Goal: Task Accomplishment & Management: Manage account settings

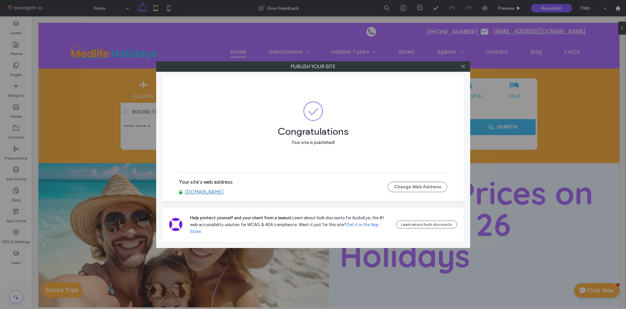
click at [462, 66] on icon at bounding box center [463, 66] width 5 height 5
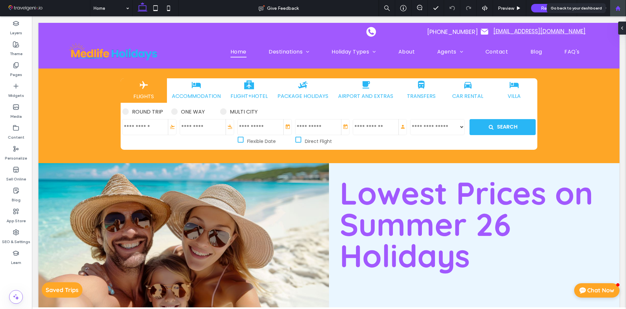
click at [616, 9] on use at bounding box center [617, 8] width 5 height 5
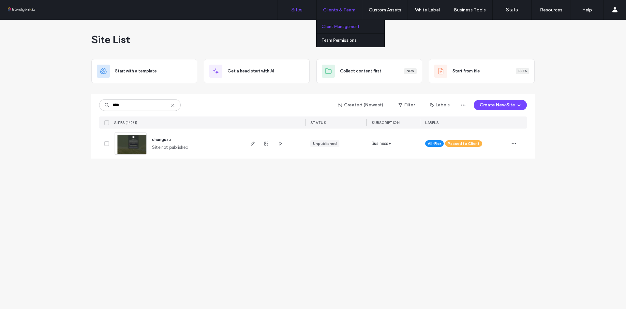
type input "****"
click at [337, 30] on link "Client Management" at bounding box center [352, 26] width 63 height 13
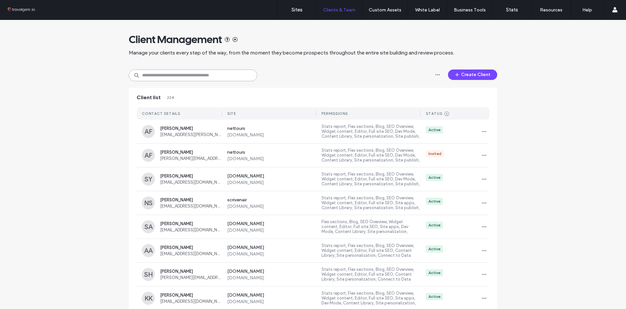
click at [182, 76] on input at bounding box center [193, 75] width 128 height 12
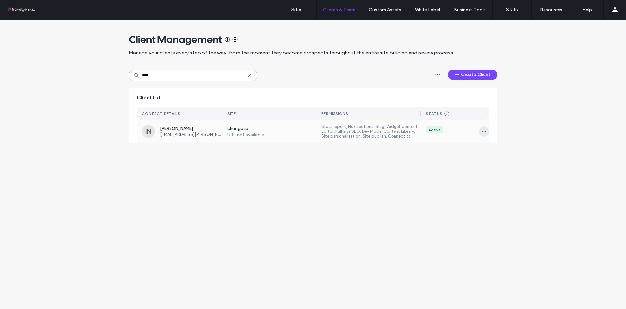
type input "****"
click at [484, 130] on icon "button" at bounding box center [483, 131] width 5 height 5
click at [503, 174] on span "Delete client" at bounding box center [504, 173] width 24 height 7
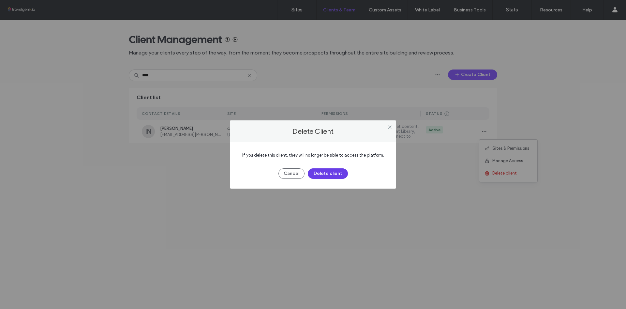
click at [326, 175] on button "Delete client" at bounding box center [328, 173] width 40 height 10
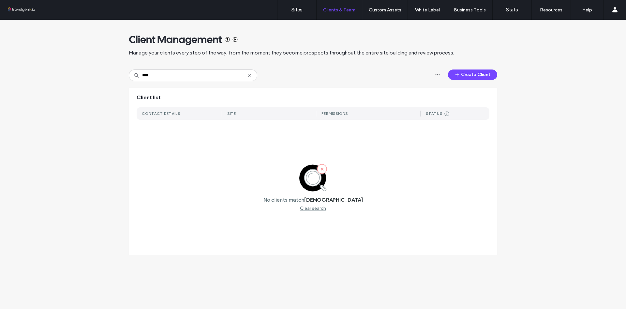
click at [63, 111] on div "Client Management Manage your clients every step of the way, from the moment th…" at bounding box center [313, 141] width 626 height 242
click at [71, 122] on div "Client Management Manage your clients every step of the way, from the moment th…" at bounding box center [313, 141] width 626 height 242
click at [65, 112] on div "Client Management Manage your clients every step of the way, from the moment th…" at bounding box center [313, 141] width 626 height 242
click at [89, 98] on div "Client Management Manage your clients every step of the way, from the moment th…" at bounding box center [313, 141] width 626 height 242
drag, startPoint x: 86, startPoint y: 95, endPoint x: 143, endPoint y: 87, distance: 57.3
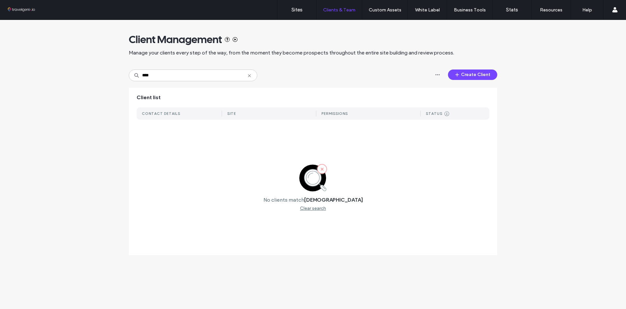
click at [92, 94] on div "Client Management Manage your clients every step of the way, from the moment th…" at bounding box center [313, 141] width 626 height 242
click at [251, 77] on icon at bounding box center [249, 75] width 5 height 5
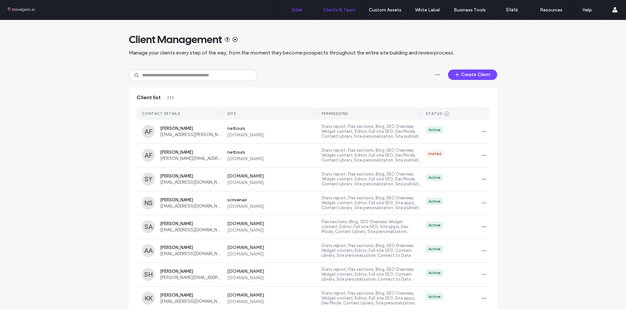
click at [298, 9] on label "Sites" at bounding box center [296, 10] width 11 height 6
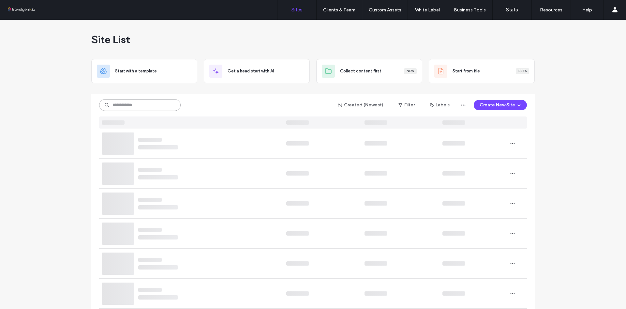
click at [135, 106] on input at bounding box center [139, 105] width 81 height 12
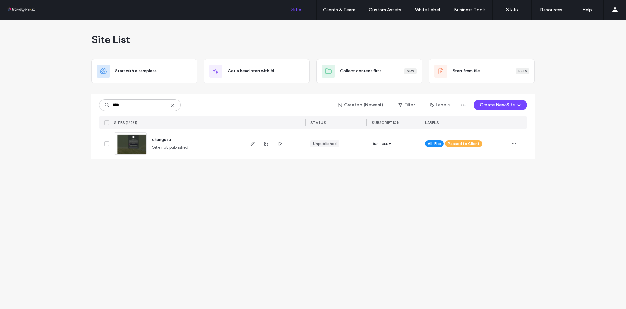
drag, startPoint x: 56, startPoint y: 108, endPoint x: 35, endPoint y: 74, distance: 39.7
click at [56, 108] on div "Site List Start with a template Get a head start with AI Collect content first …" at bounding box center [313, 164] width 626 height 289
click at [146, 106] on input "****" at bounding box center [139, 105] width 81 height 12
type input "*****"
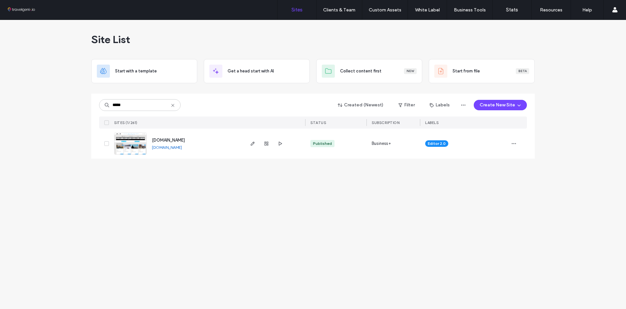
click at [131, 143] on img at bounding box center [130, 155] width 32 height 44
click at [128, 145] on img at bounding box center [130, 155] width 32 height 44
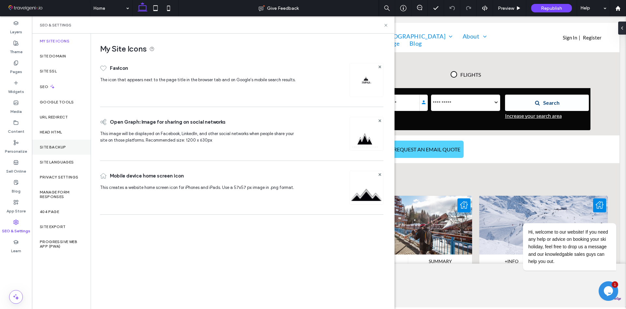
scroll to position [0, 271]
click at [61, 151] on div "Site Backup" at bounding box center [61, 147] width 59 height 15
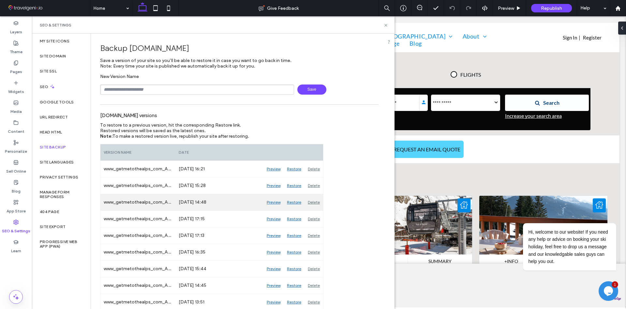
scroll to position [0, 476]
click at [275, 203] on div "Preview" at bounding box center [273, 202] width 20 height 16
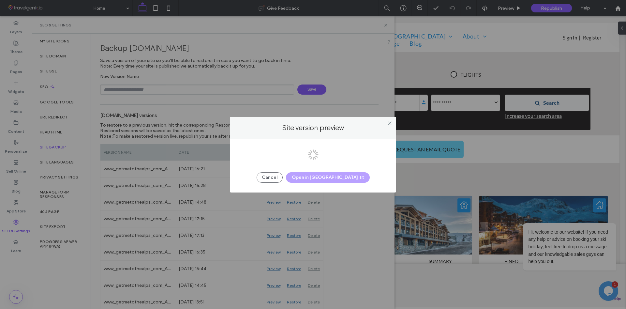
scroll to position [0, 0]
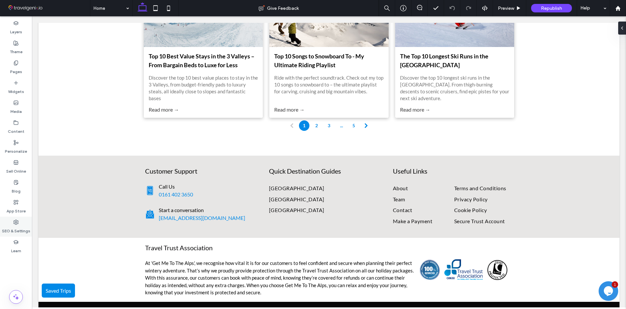
scroll to position [0, 271]
click at [15, 227] on label "SEO & Settings" at bounding box center [16, 229] width 28 height 9
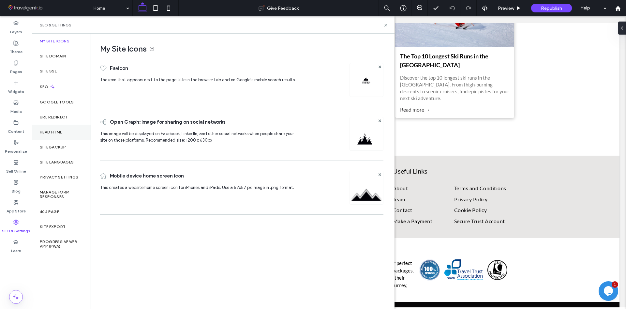
scroll to position [0, 381]
click at [63, 152] on div "Site Backup" at bounding box center [61, 147] width 59 height 15
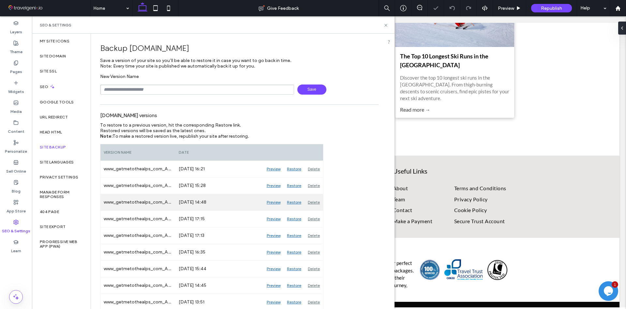
scroll to position [0, 541]
click at [274, 203] on div "Preview" at bounding box center [273, 202] width 20 height 16
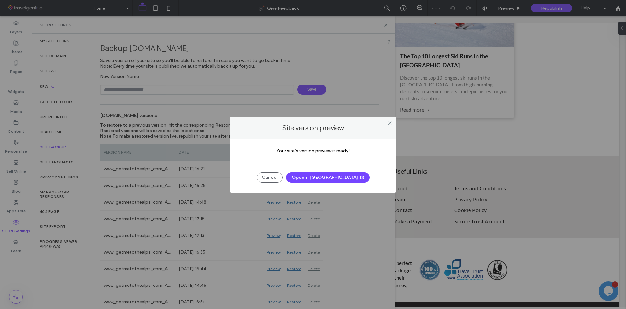
scroll to position [0, 677]
click at [317, 178] on button "Open in New Tab" at bounding box center [328, 177] width 84 height 10
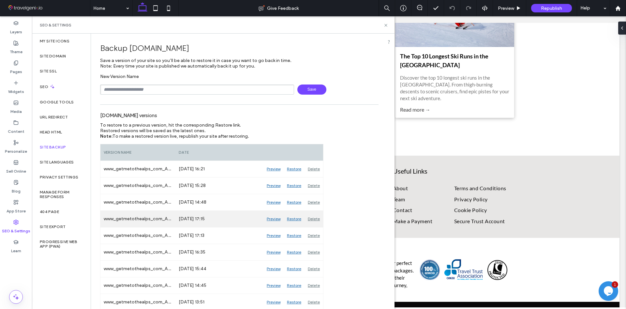
scroll to position [0, 3384]
click at [275, 220] on div "Preview" at bounding box center [273, 219] width 20 height 16
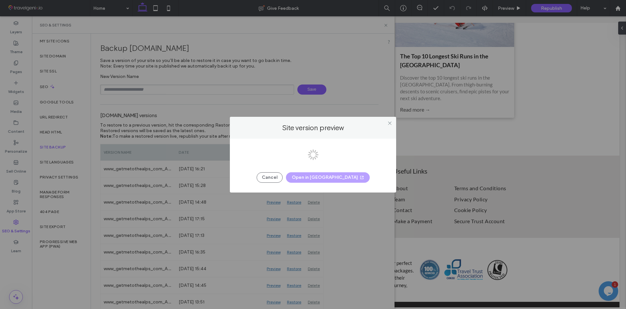
scroll to position [0, 406]
click at [322, 180] on button "Open in New Tab" at bounding box center [328, 177] width 84 height 10
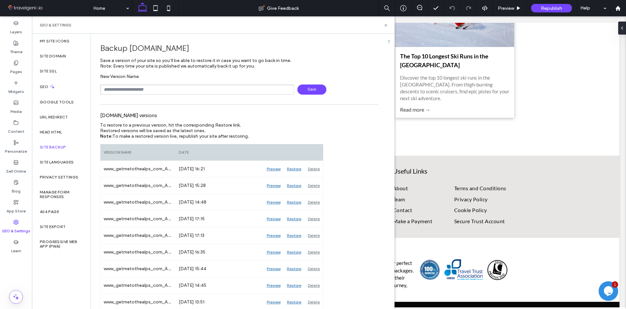
scroll to position [0, 2707]
click at [386, 25] on icon at bounding box center [385, 25] width 5 height 5
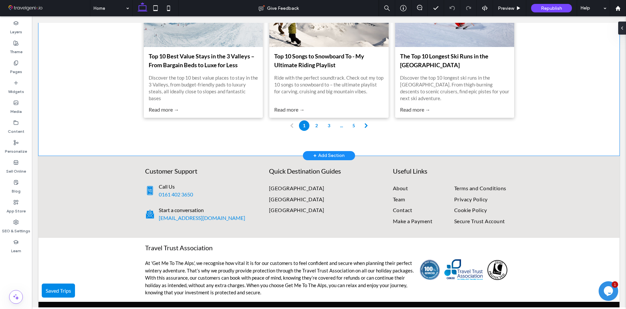
scroll to position [0, 3384]
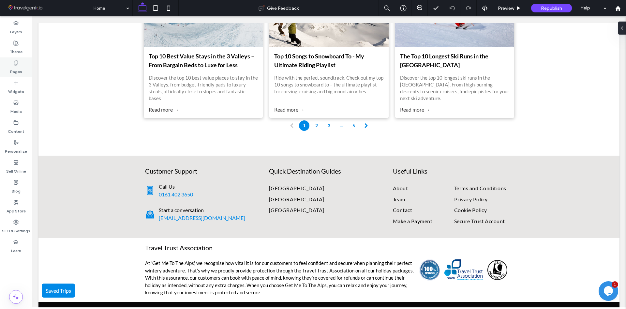
click at [22, 67] on div "Pages" at bounding box center [16, 67] width 32 height 20
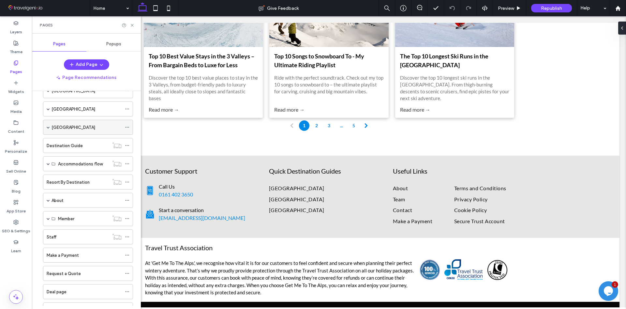
scroll to position [0, 0]
click at [49, 129] on span at bounding box center [48, 128] width 3 height 14
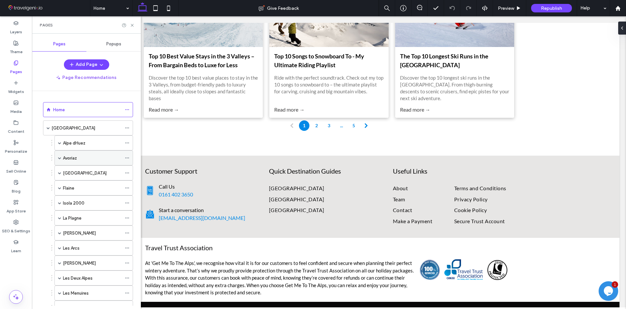
scroll to position [0, 952]
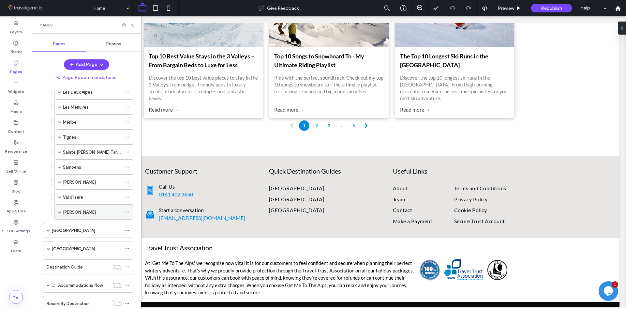
click at [60, 210] on span at bounding box center [59, 212] width 3 height 14
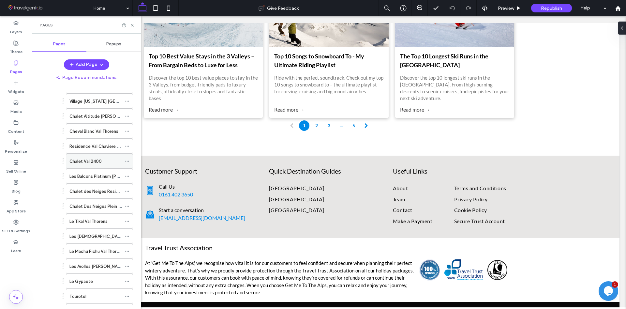
click at [83, 161] on label "Chalet Val 2400" at bounding box center [85, 160] width 32 height 11
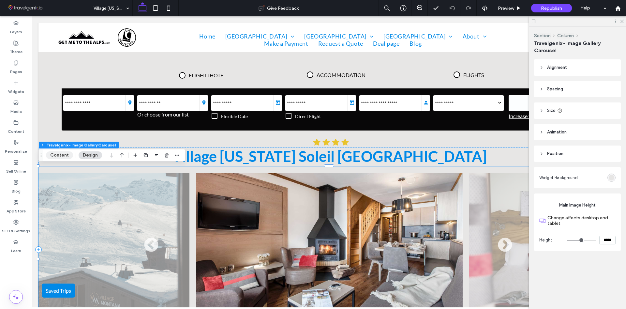
click at [65, 157] on button "Content" at bounding box center [59, 155] width 27 height 8
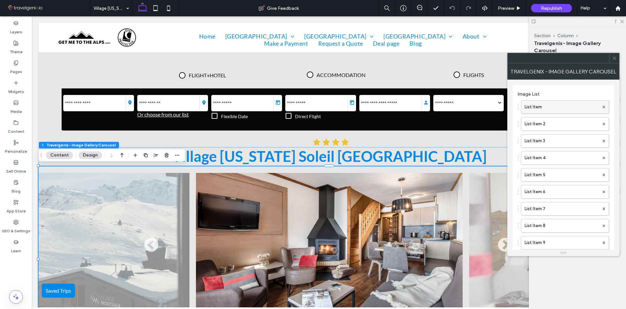
click at [537, 109] on label "List Item" at bounding box center [561, 106] width 74 height 13
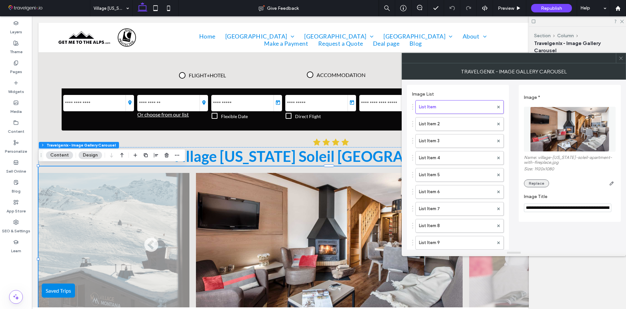
click at [533, 185] on button "Replace" at bounding box center [536, 183] width 25 height 8
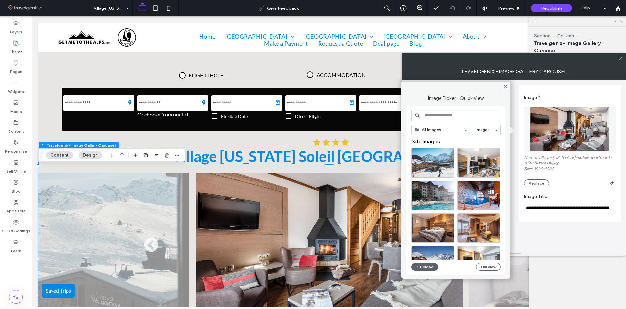
click at [622, 59] on icon at bounding box center [620, 58] width 5 height 5
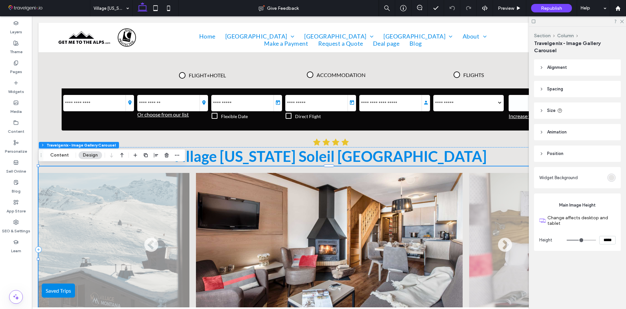
click at [247, 214] on img at bounding box center [329, 248] width 267 height 150
click at [234, 214] on img at bounding box center [329, 248] width 267 height 150
click at [56, 154] on button "Content" at bounding box center [59, 155] width 27 height 8
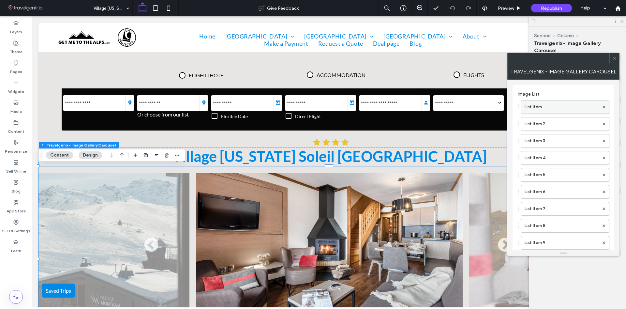
click at [552, 107] on label "List Item" at bounding box center [561, 106] width 74 height 13
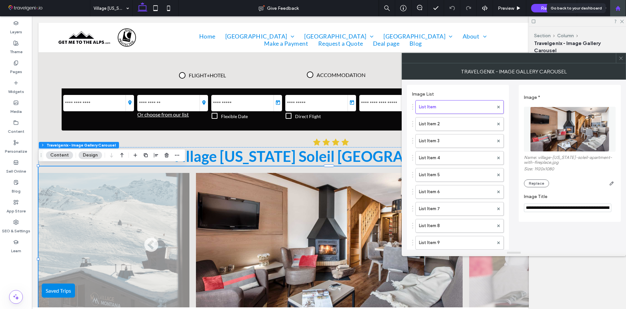
click at [618, 5] on div at bounding box center [618, 8] width 16 height 16
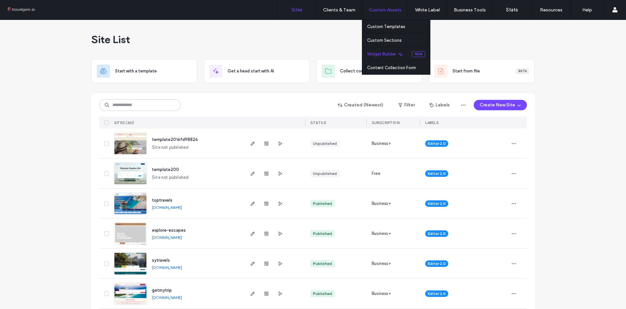
click at [382, 55] on label "Widget Builder" at bounding box center [381, 54] width 29 height 5
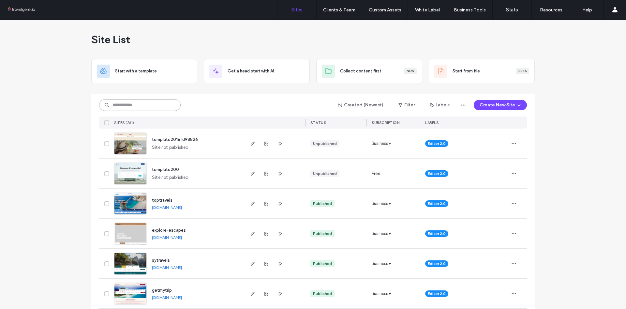
click at [142, 103] on input at bounding box center [139, 105] width 81 height 12
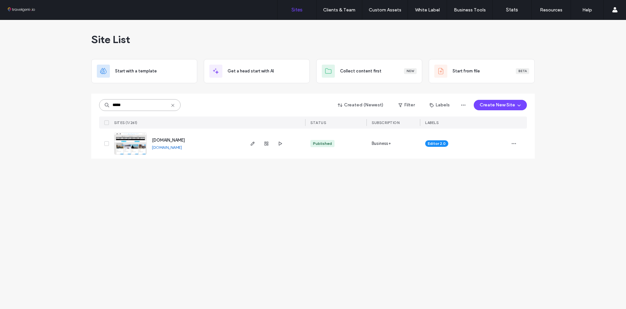
type input "*****"
click at [126, 146] on img at bounding box center [130, 155] width 32 height 44
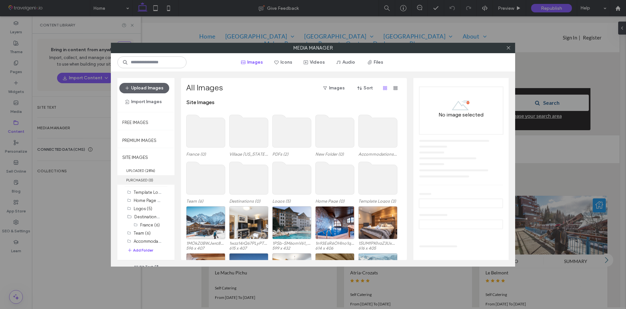
scroll to position [8, 0]
click at [147, 221] on div "France (6)" at bounding box center [150, 224] width 21 height 7
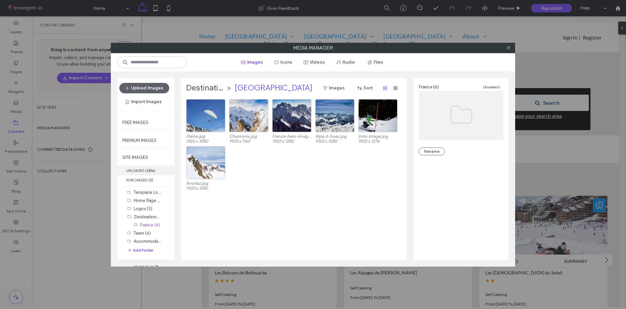
scroll to position [0, 476]
click at [139, 171] on label "UPLOADED ( 2816 )" at bounding box center [145, 170] width 57 height 9
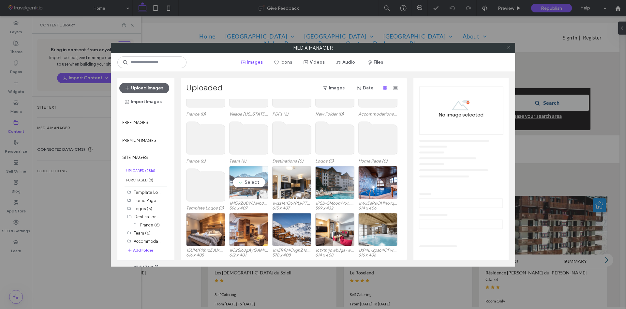
scroll to position [0, 666]
click at [245, 191] on div "Select" at bounding box center [248, 182] width 39 height 33
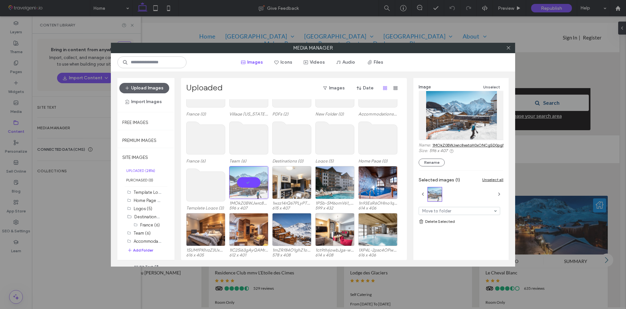
scroll to position [0, 0]
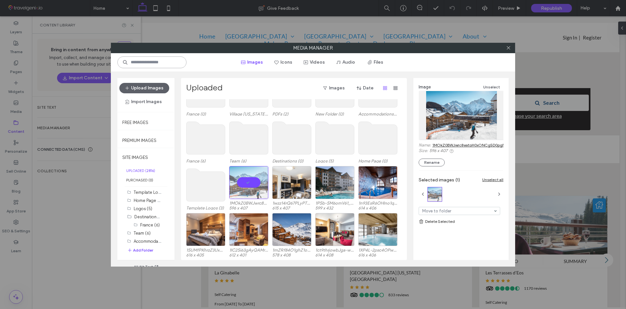
click at [152, 61] on input at bounding box center [151, 62] width 69 height 12
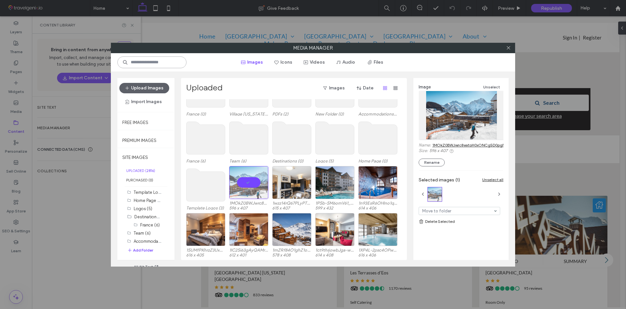
paste input "**********"
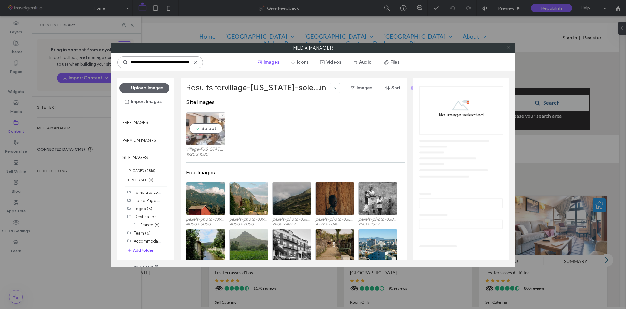
type input "**********"
click at [203, 138] on div "Select" at bounding box center [205, 128] width 39 height 33
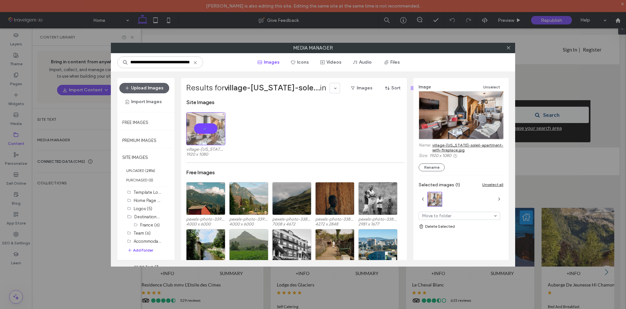
scroll to position [0, 738]
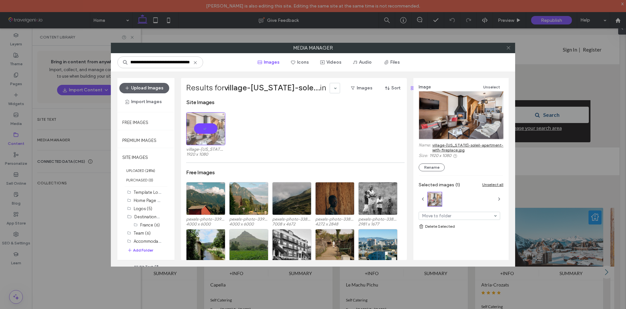
click at [509, 48] on icon at bounding box center [508, 47] width 5 height 5
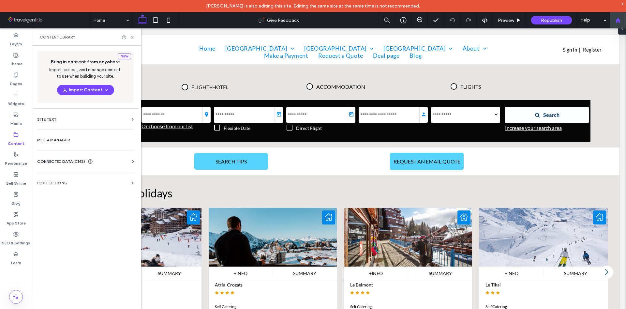
scroll to position [0, 271]
click at [620, 16] on div at bounding box center [618, 20] width 16 height 16
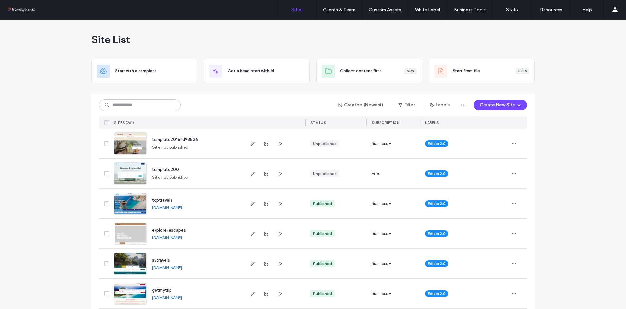
click at [379, 53] on label "Widget Builder" at bounding box center [381, 54] width 29 height 5
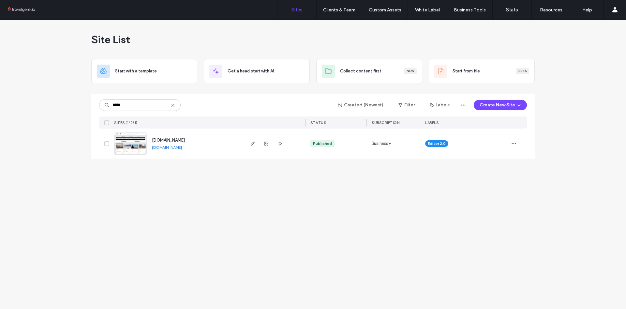
type input "*****"
click at [134, 145] on img at bounding box center [130, 155] width 32 height 44
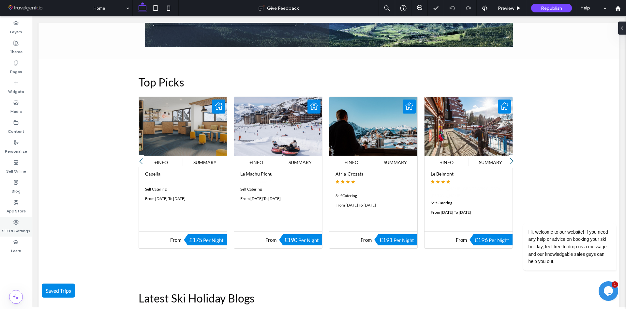
scroll to position [0, 184]
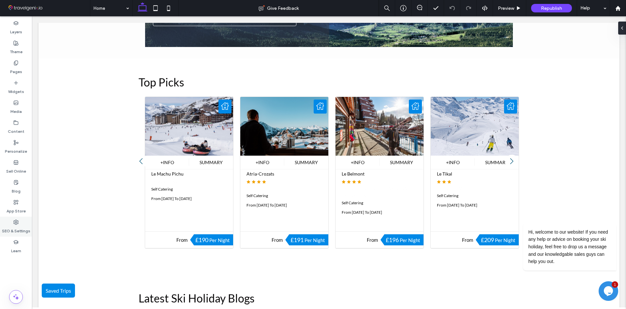
click at [13, 225] on label "SEO & Settings" at bounding box center [16, 229] width 28 height 9
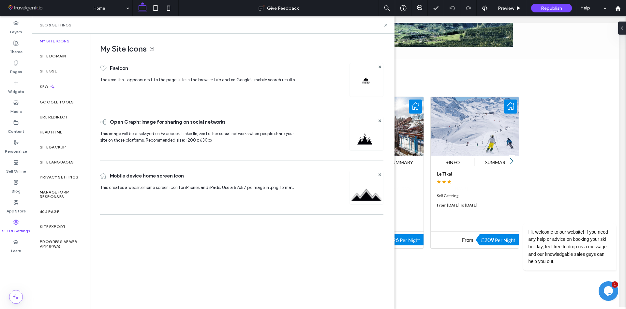
scroll to position [0, 190]
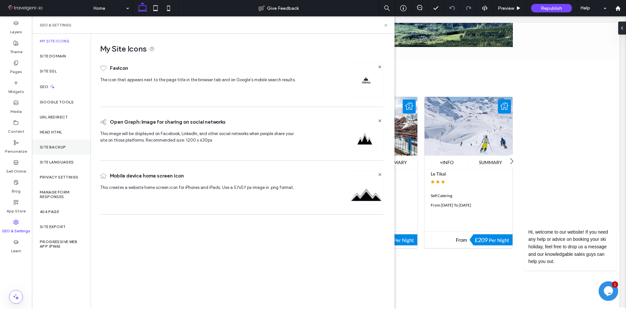
click at [53, 149] on label "Site Backup" at bounding box center [53, 147] width 26 height 5
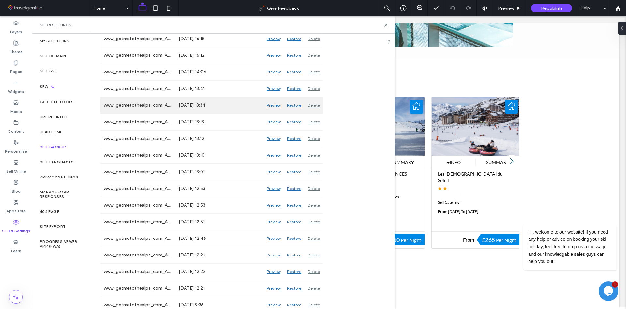
scroll to position [0, 571]
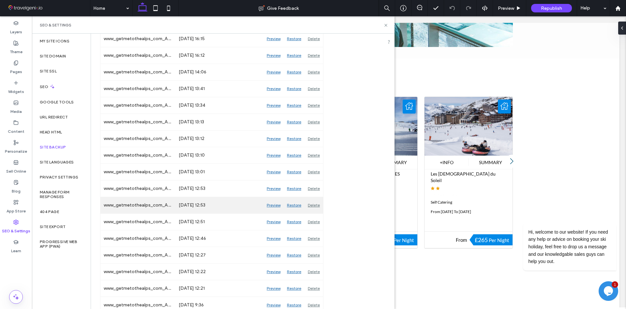
click at [275, 203] on div "Preview" at bounding box center [273, 205] width 20 height 16
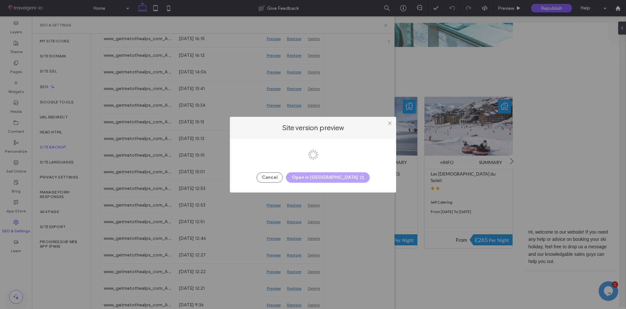
scroll to position [0, 0]
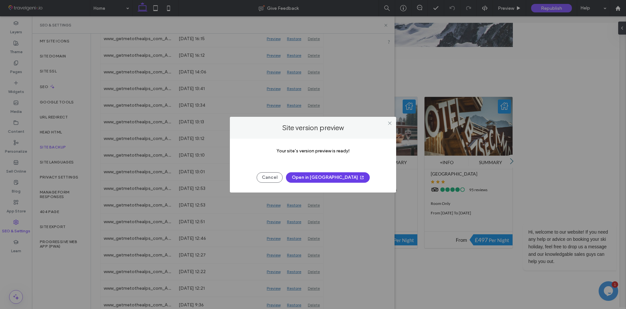
click at [336, 173] on button "Open in New Tab" at bounding box center [328, 177] width 84 height 10
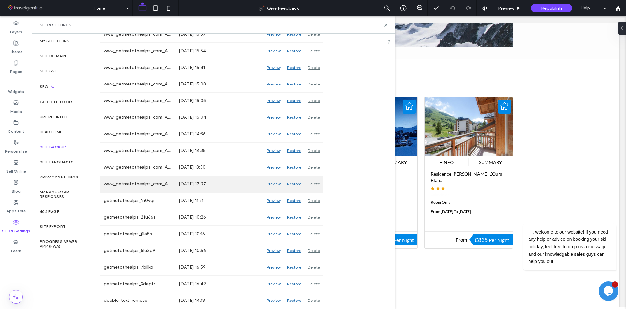
click at [277, 184] on div "Preview" at bounding box center [273, 184] width 20 height 16
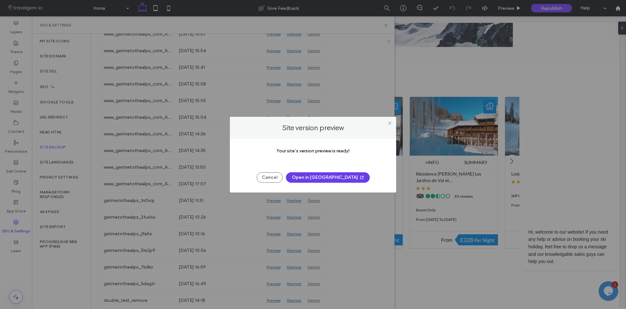
click at [326, 179] on button "Open in New Tab" at bounding box center [328, 177] width 84 height 10
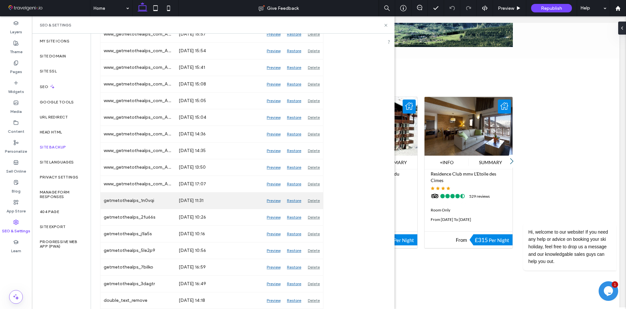
click at [270, 202] on div "Preview" at bounding box center [273, 200] width 20 height 16
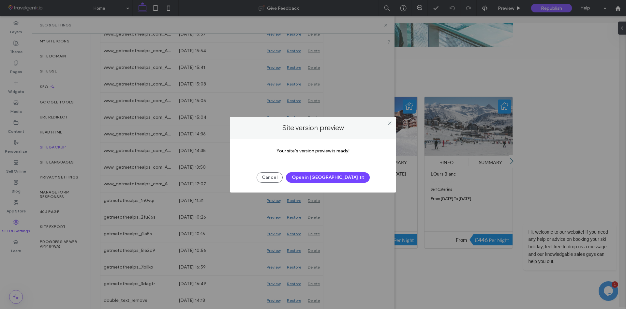
click at [325, 180] on button "Open in New Tab" at bounding box center [328, 177] width 84 height 10
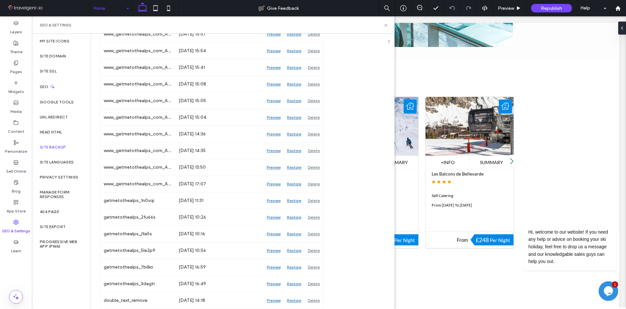
scroll to position [0, 286]
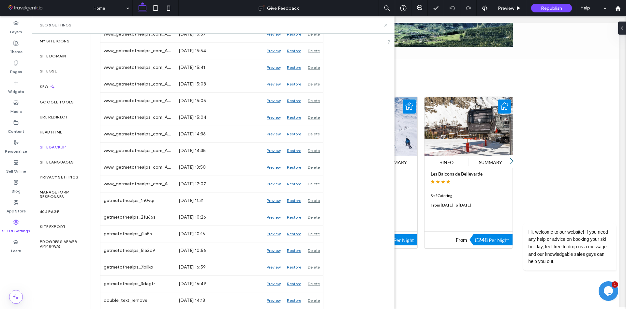
drag, startPoint x: 387, startPoint y: 26, endPoint x: 312, endPoint y: 110, distance: 113.1
click at [387, 26] on icon at bounding box center [385, 25] width 5 height 5
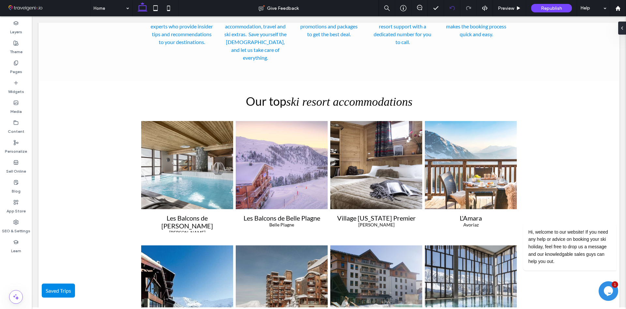
scroll to position [0, 761]
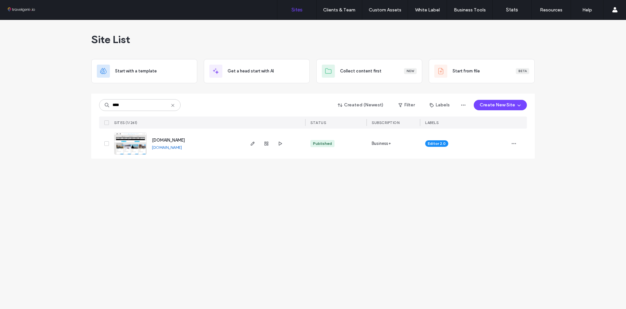
type input "****"
click at [137, 145] on img at bounding box center [130, 155] width 32 height 44
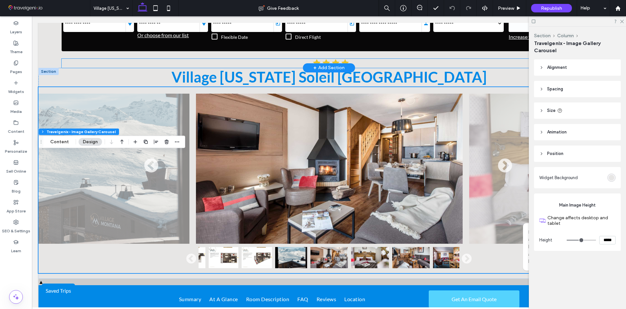
scroll to position [100, 0]
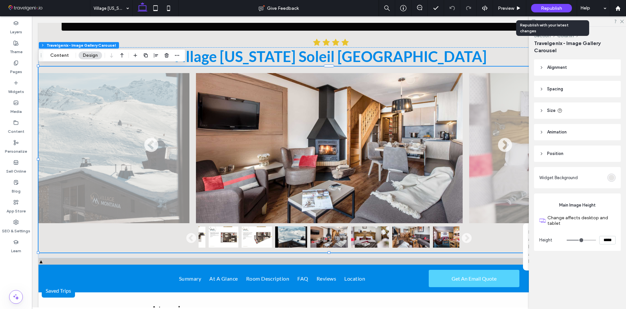
click at [553, 4] on div "Republish" at bounding box center [551, 8] width 41 height 8
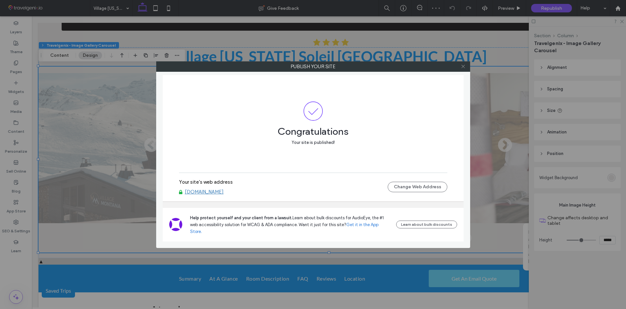
click at [465, 65] on use at bounding box center [462, 66] width 3 height 3
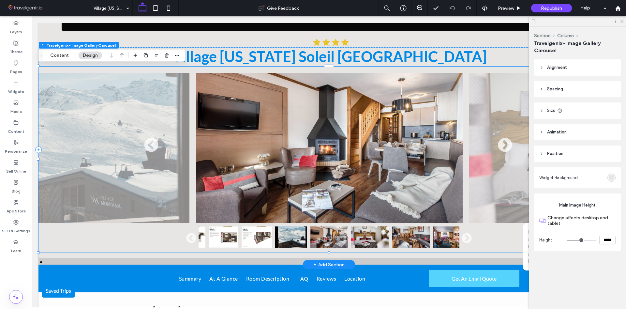
click at [118, 127] on img at bounding box center [76, 148] width 226 height 150
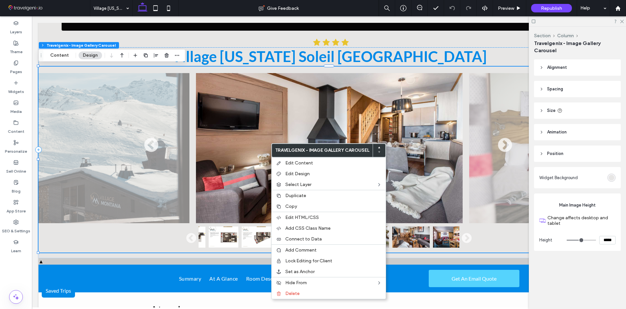
click at [211, 171] on img at bounding box center [329, 148] width 267 height 150
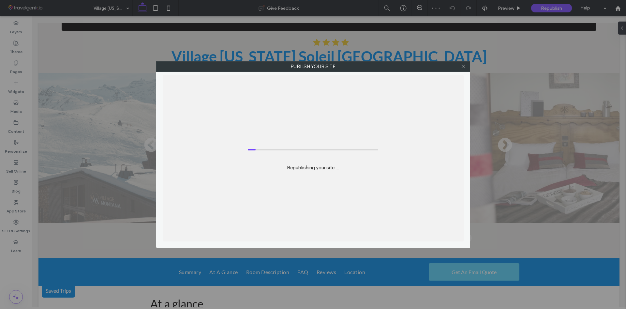
scroll to position [100, 0]
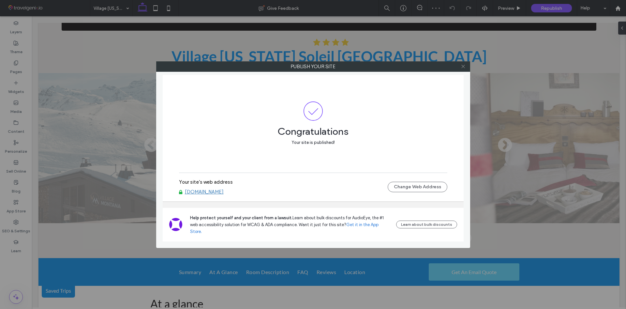
click at [464, 65] on icon at bounding box center [463, 66] width 5 height 5
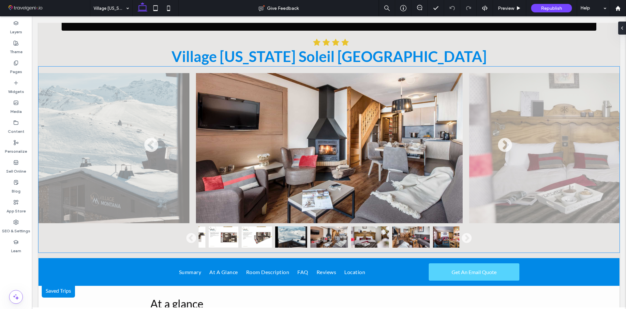
click at [247, 133] on img at bounding box center [329, 148] width 267 height 150
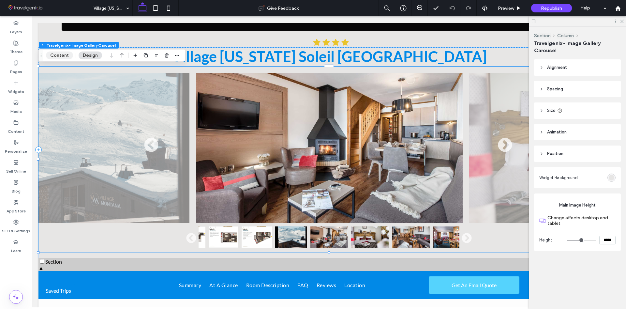
click at [60, 52] on button "Content" at bounding box center [59, 56] width 27 height 8
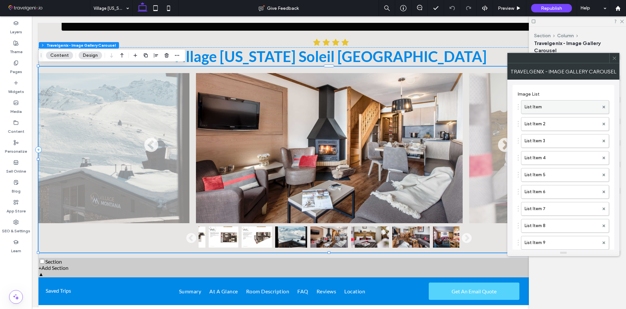
click at [534, 108] on label "List Item" at bounding box center [561, 106] width 74 height 13
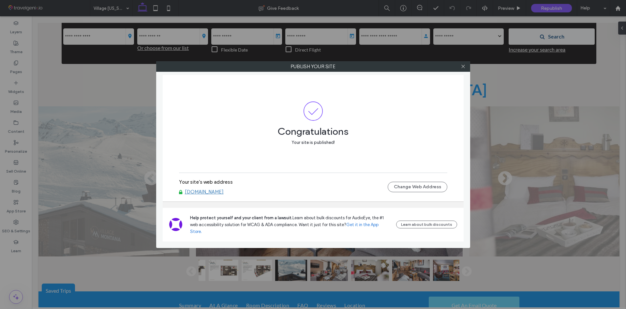
click at [466, 68] on div at bounding box center [463, 67] width 10 height 10
click at [465, 68] on icon at bounding box center [463, 66] width 5 height 5
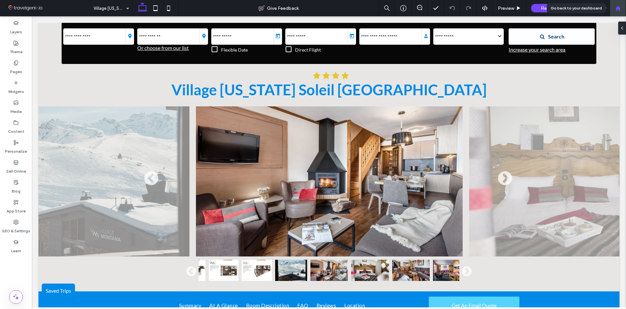
click at [618, 13] on div at bounding box center [618, 8] width 16 height 16
